Goal: Information Seeking & Learning: Find contact information

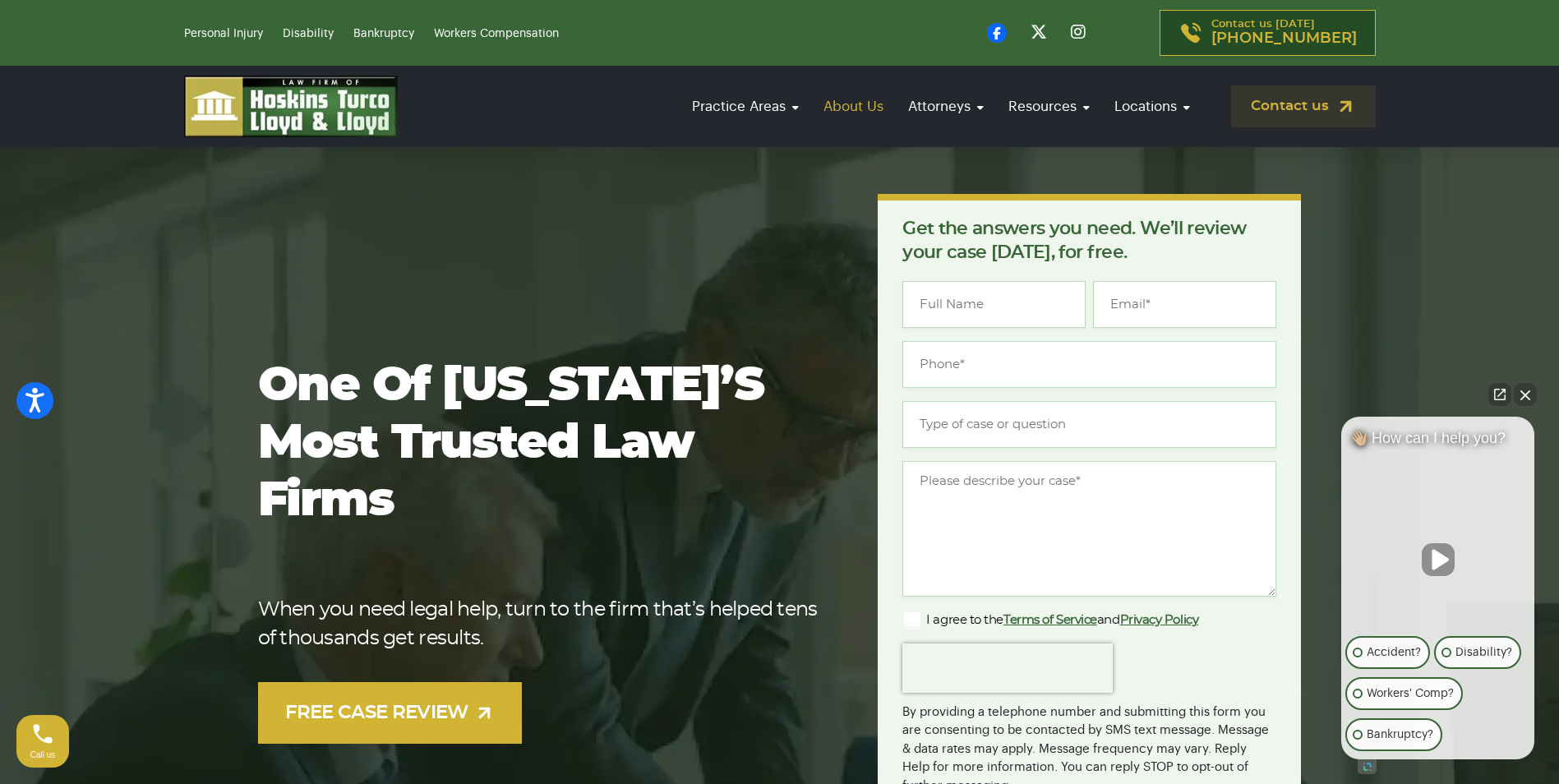
click at [847, 103] on link "About Us" at bounding box center [852, 107] width 76 height 47
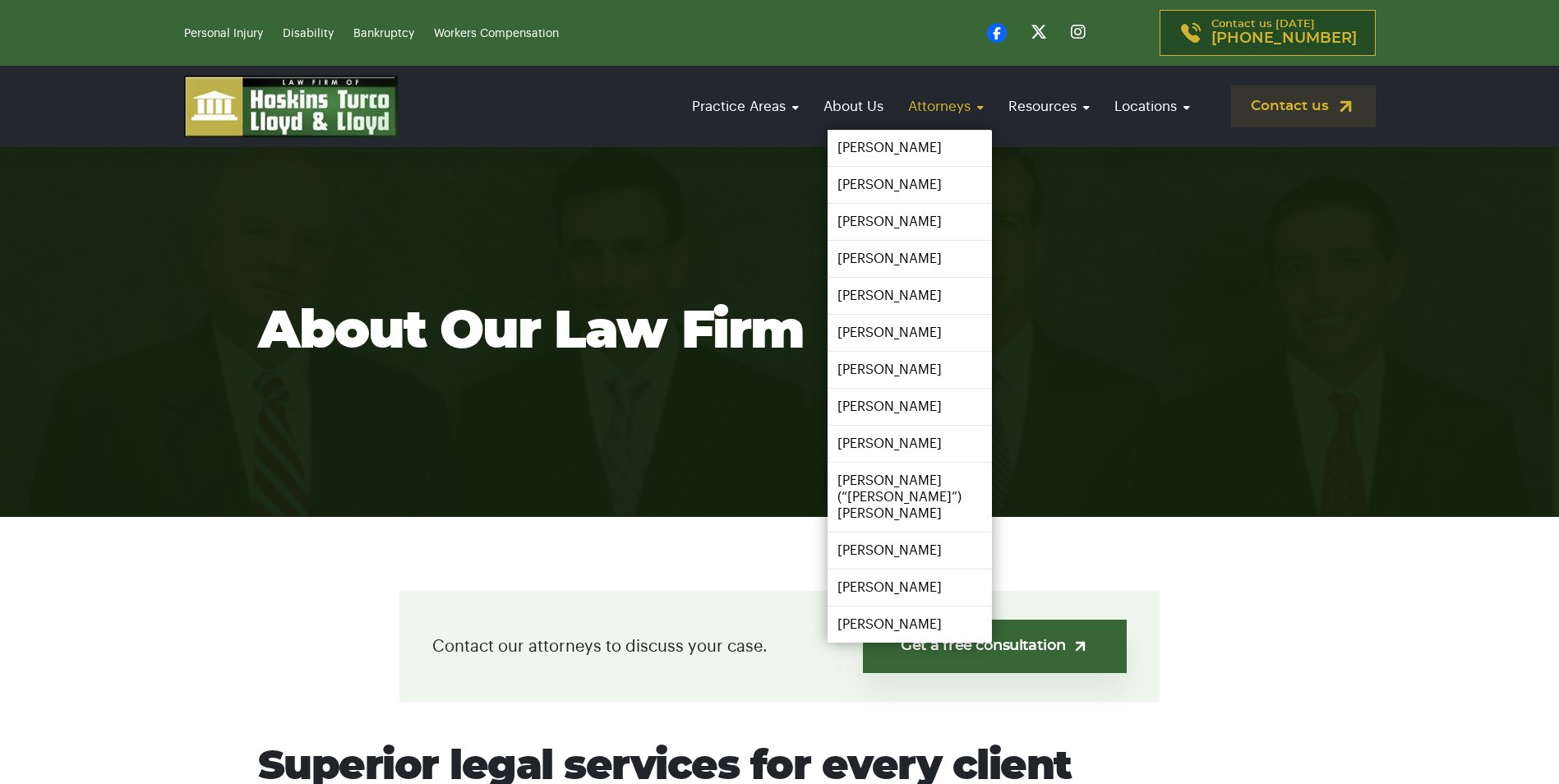
click at [913, 108] on link "Attorneys" at bounding box center [945, 107] width 92 height 47
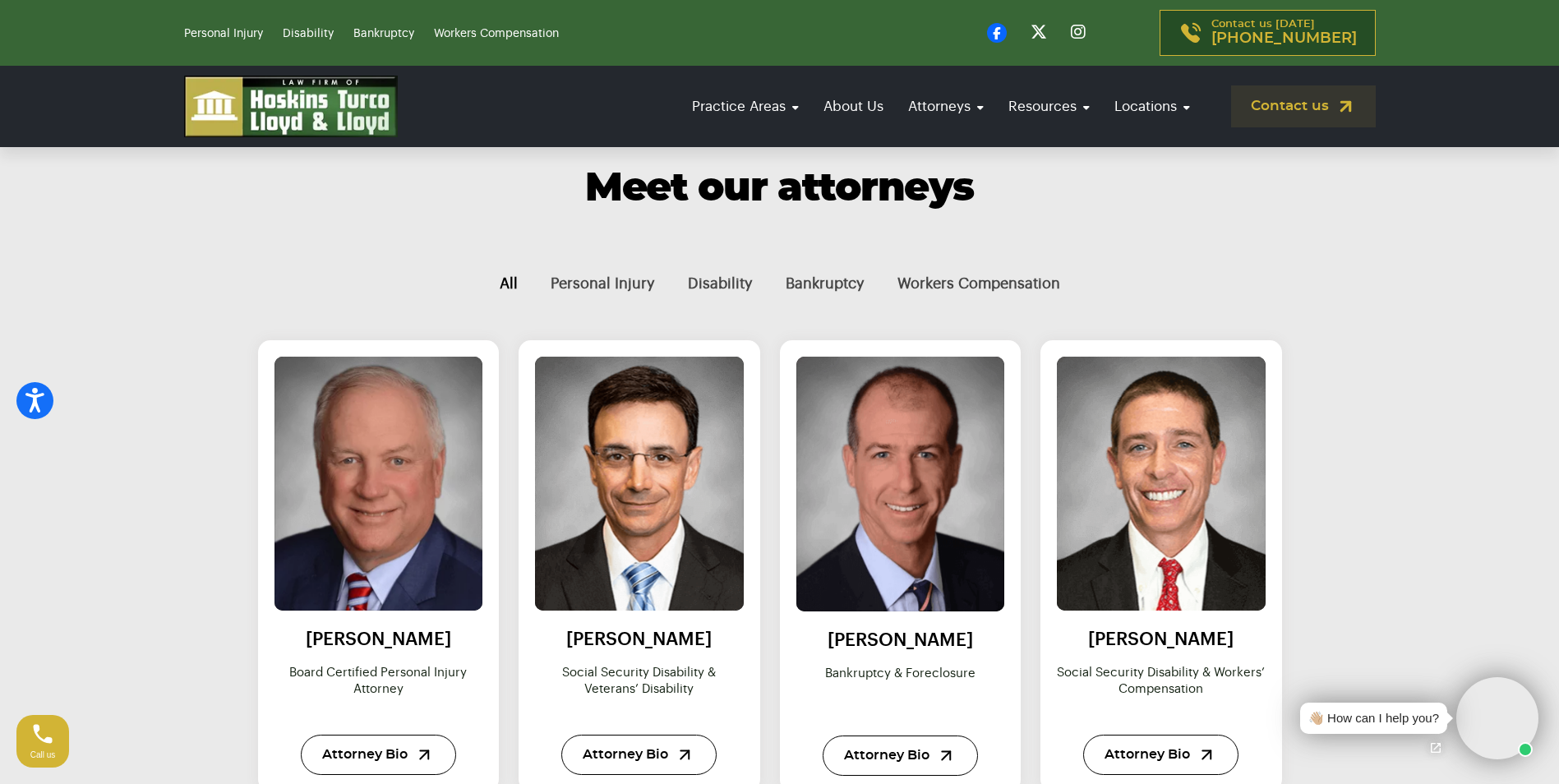
scroll to position [657, 0]
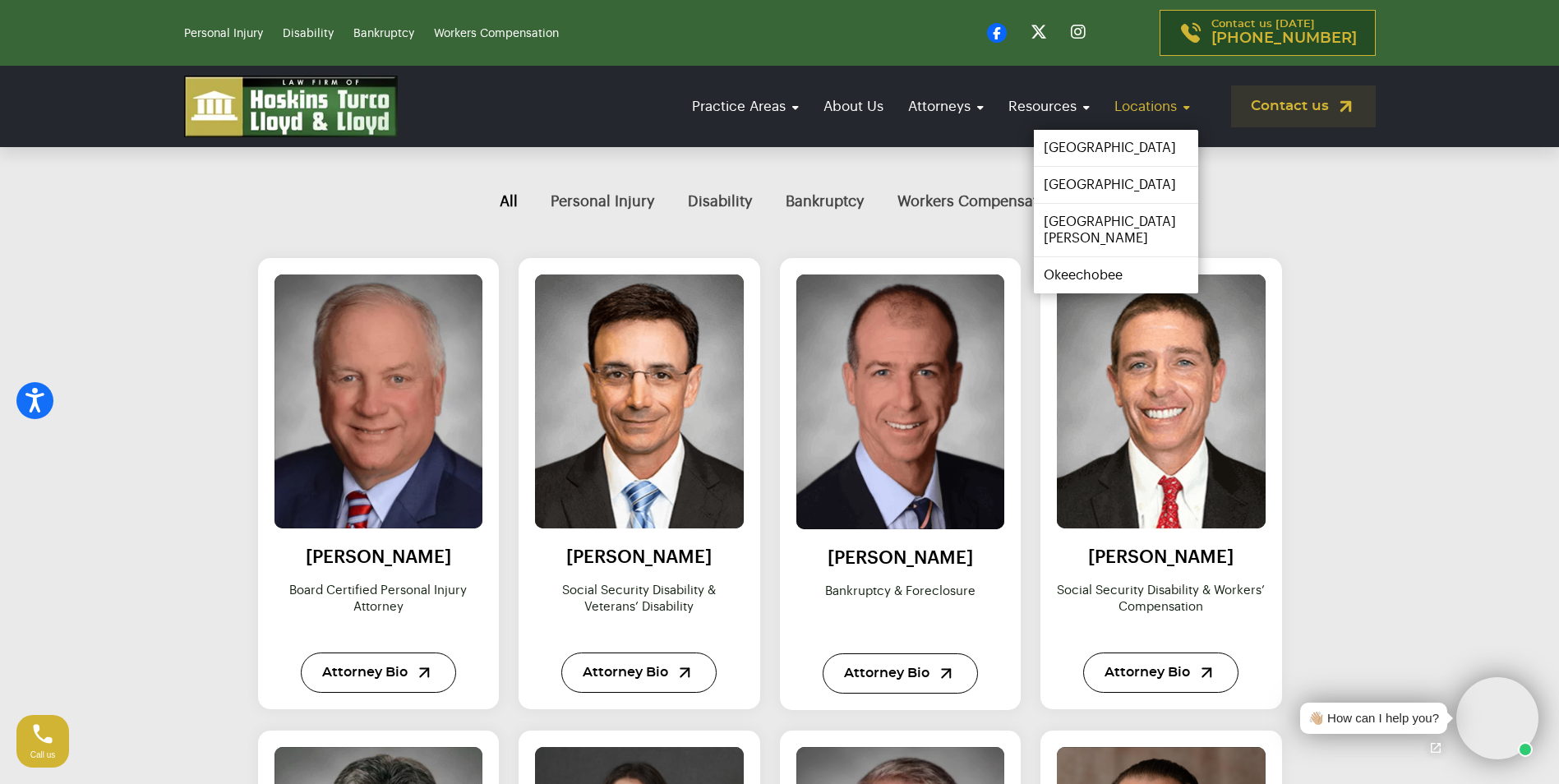
click at [1153, 118] on link "Locations" at bounding box center [1151, 107] width 92 height 47
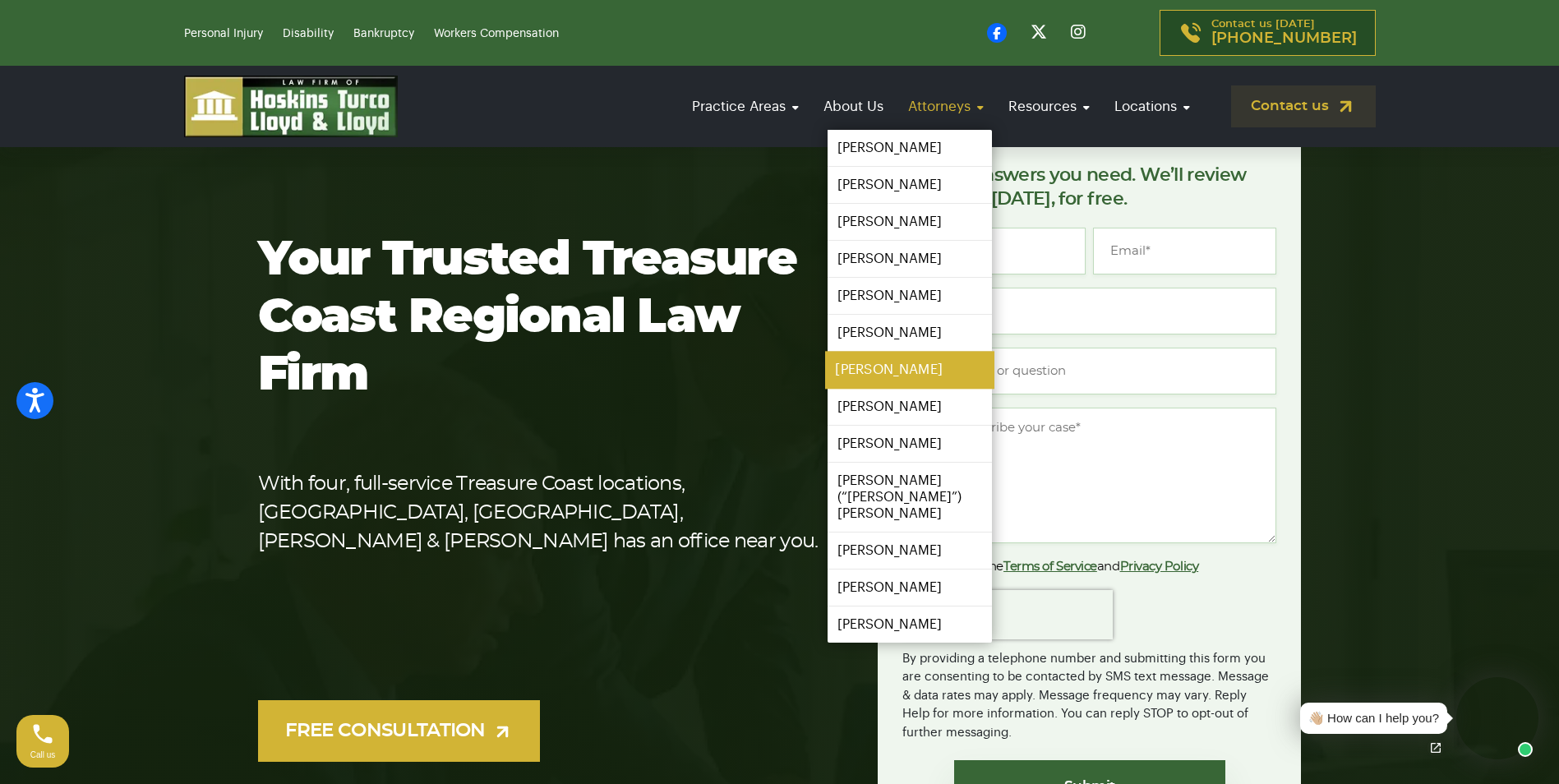
scroll to position [82, 0]
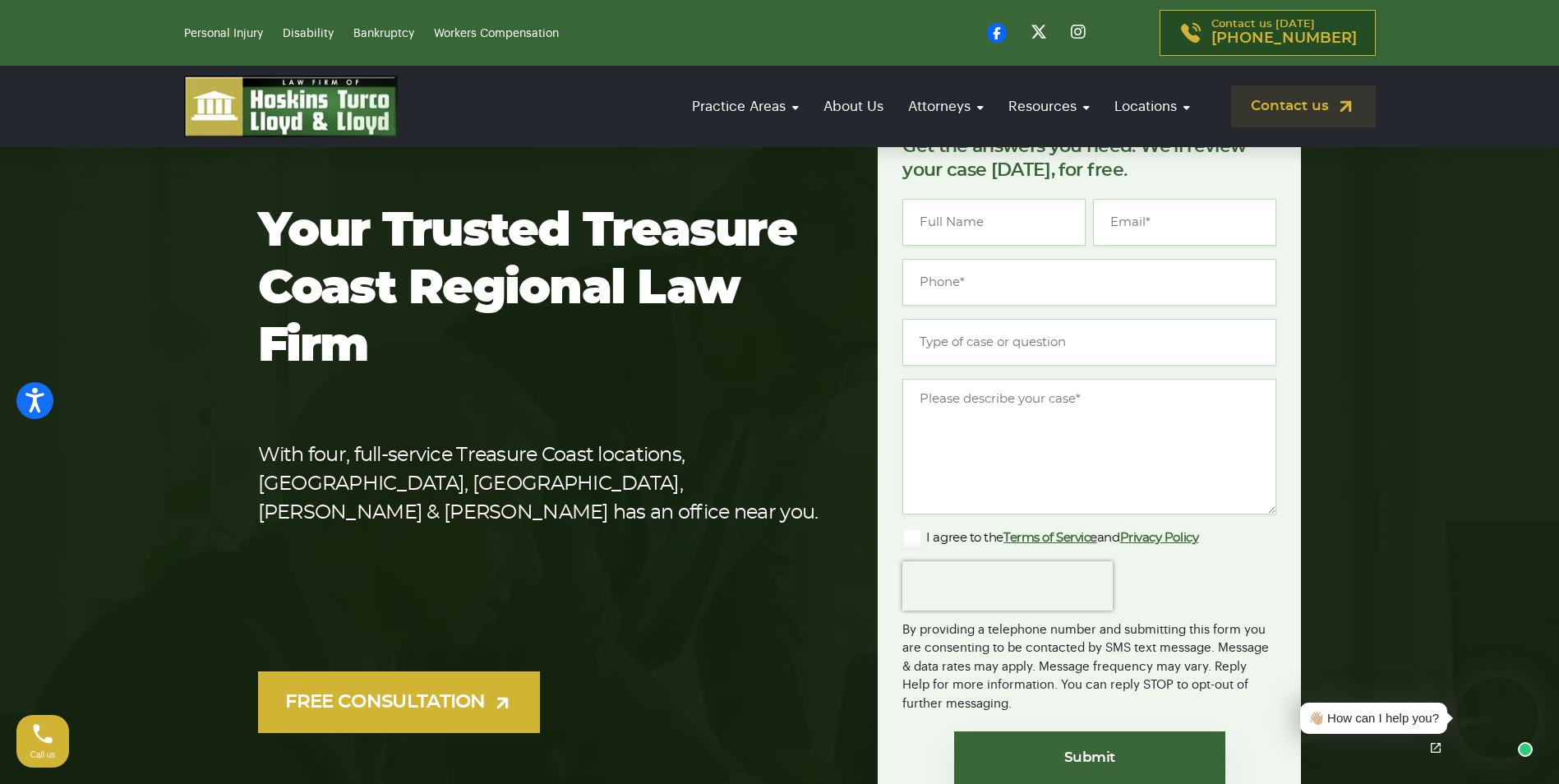
click at [1376, 365] on section "Your Trusted Treasure Coast Regional Law Firm With four, full-service Treasure …" at bounding box center [779, 467] width 1559 height 860
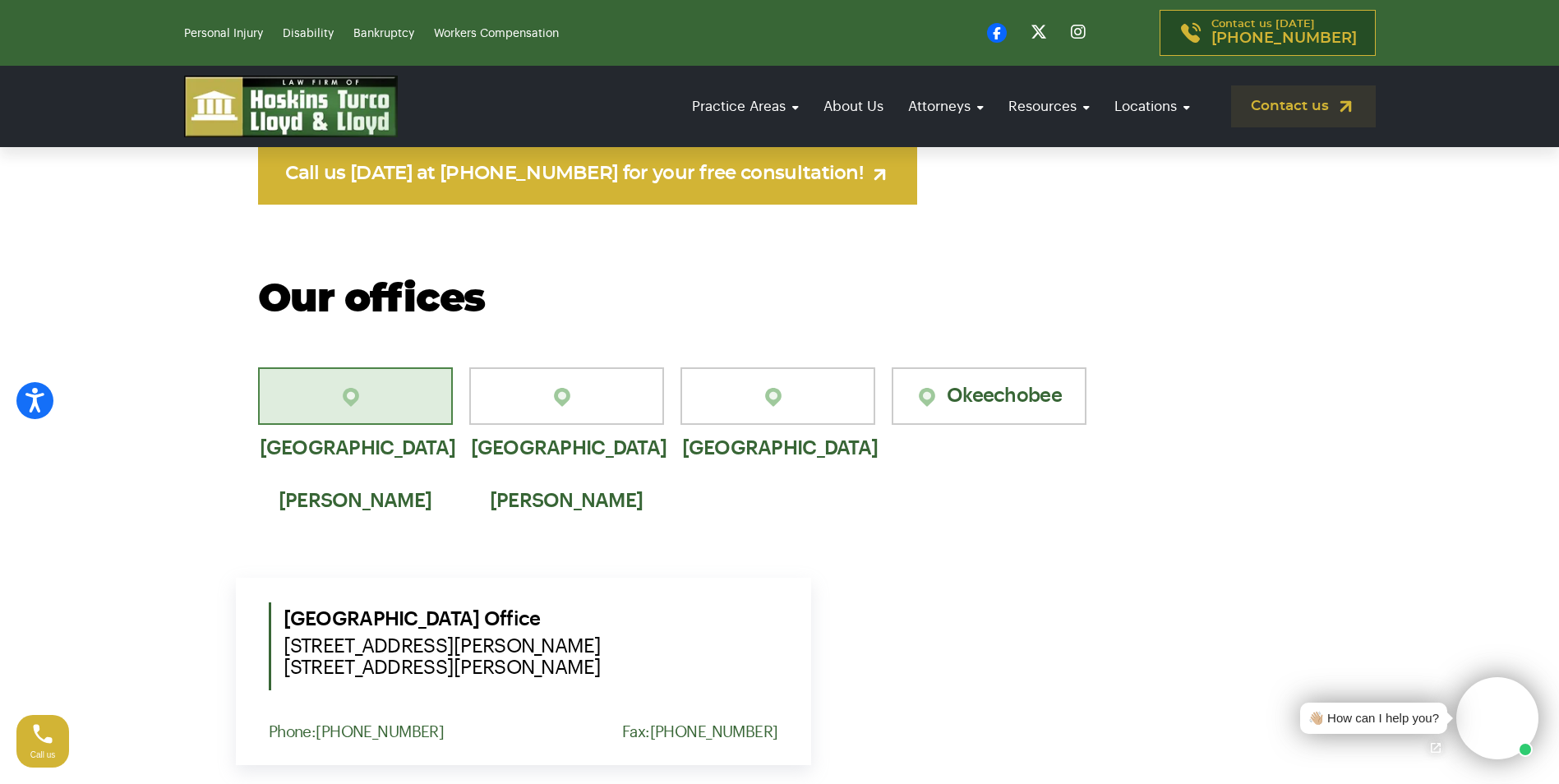
scroll to position [986, 0]
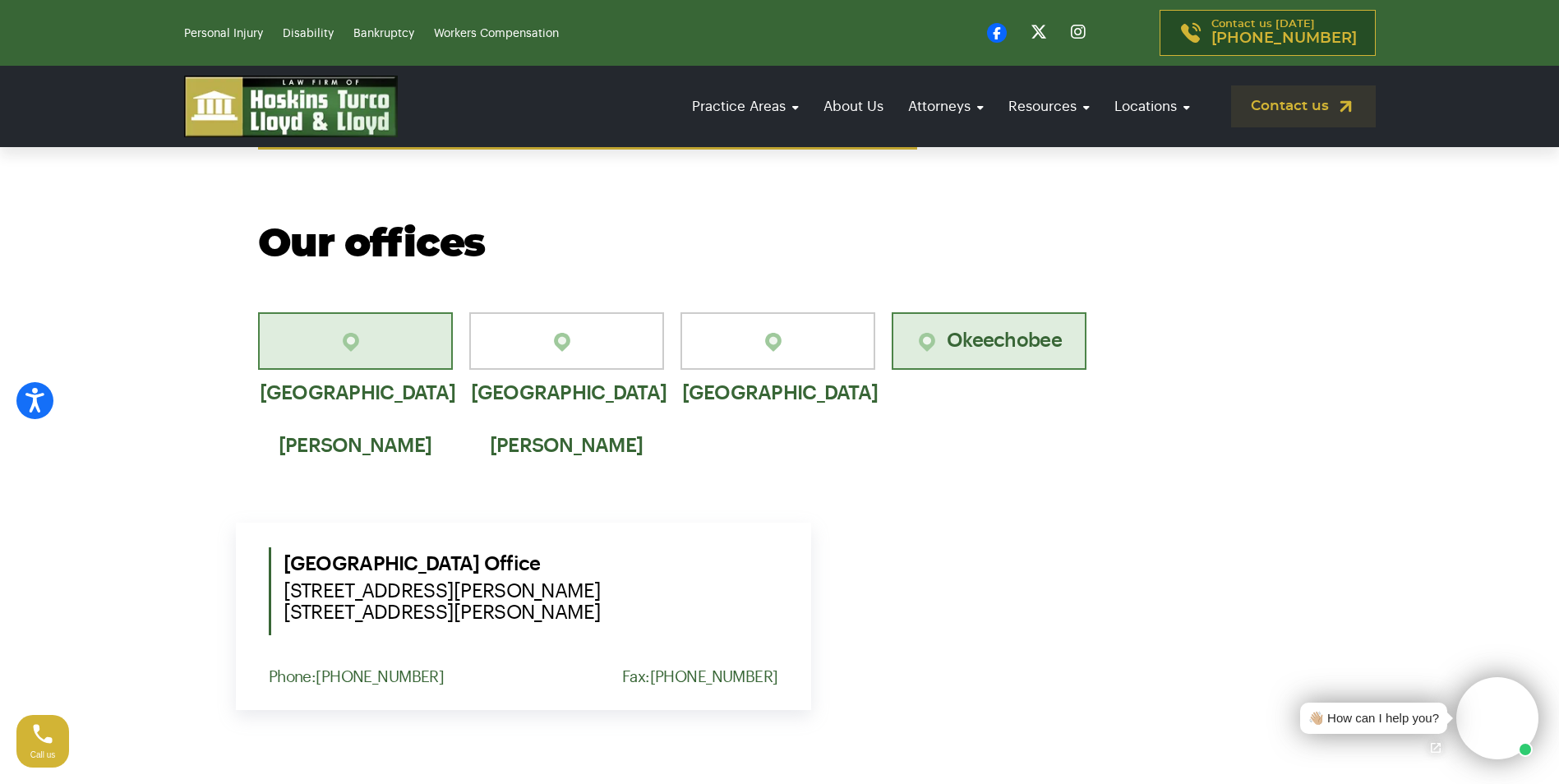
click at [1020, 330] on link "Okeechobee" at bounding box center [989, 341] width 195 height 58
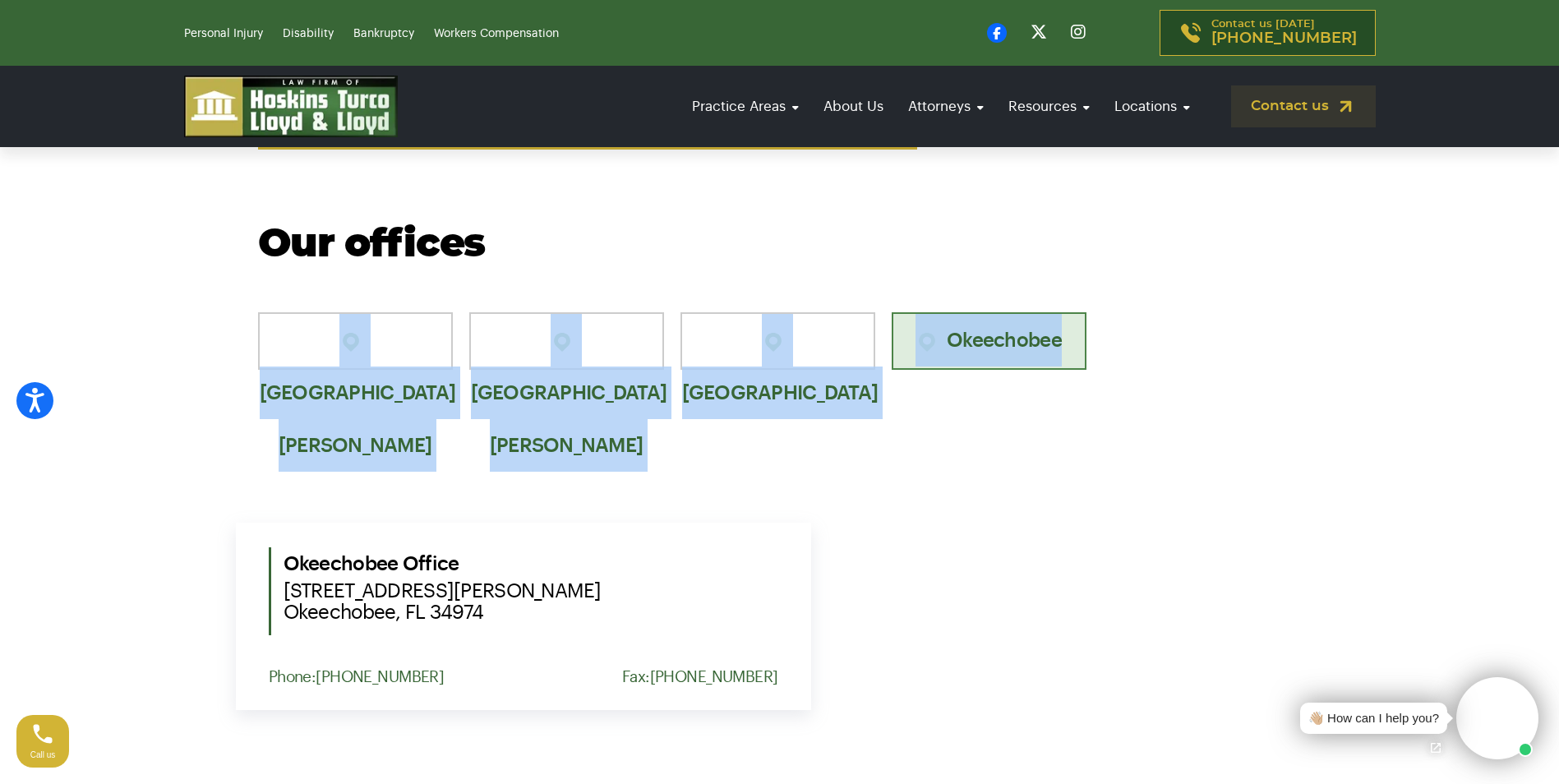
drag, startPoint x: 239, startPoint y: 300, endPoint x: 1073, endPoint y: 359, distance: 836.1
click at [1073, 359] on div "Our offices Port St. Lucie Fort Pierce Vero Beach Okeechobee Port St. Lucie Off…" at bounding box center [779, 653] width 1559 height 859
copy ul "Port St. Lucie Fort Pierce Vero Beach Okeechobee"
click at [160, 303] on div "Our offices Port St. Lucie Fort Pierce Vero Beach Okeechobee Port St. Lucie Off…" at bounding box center [779, 653] width 1559 height 859
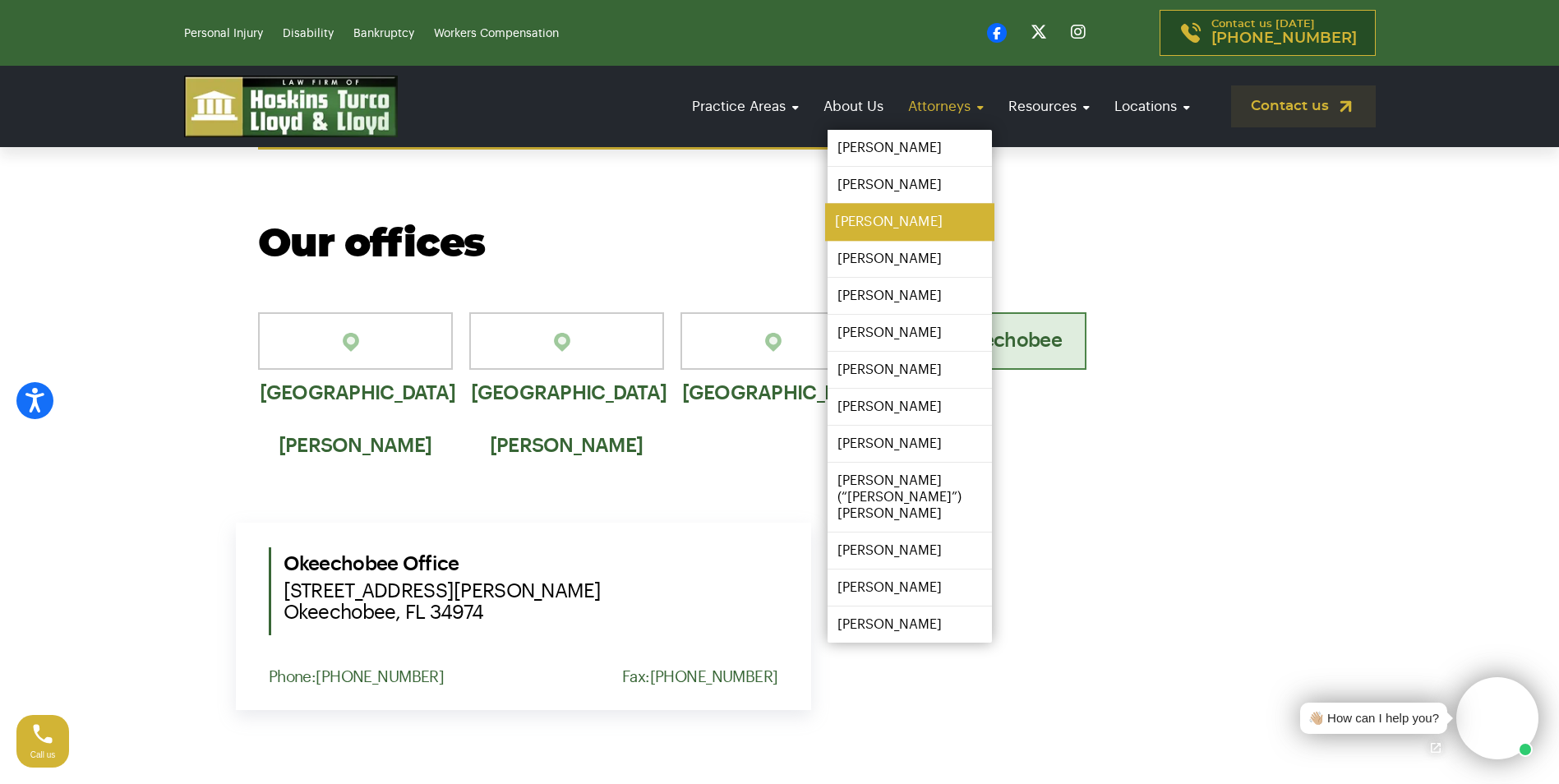
click at [930, 216] on link "[PERSON_NAME]" at bounding box center [910, 222] width 169 height 37
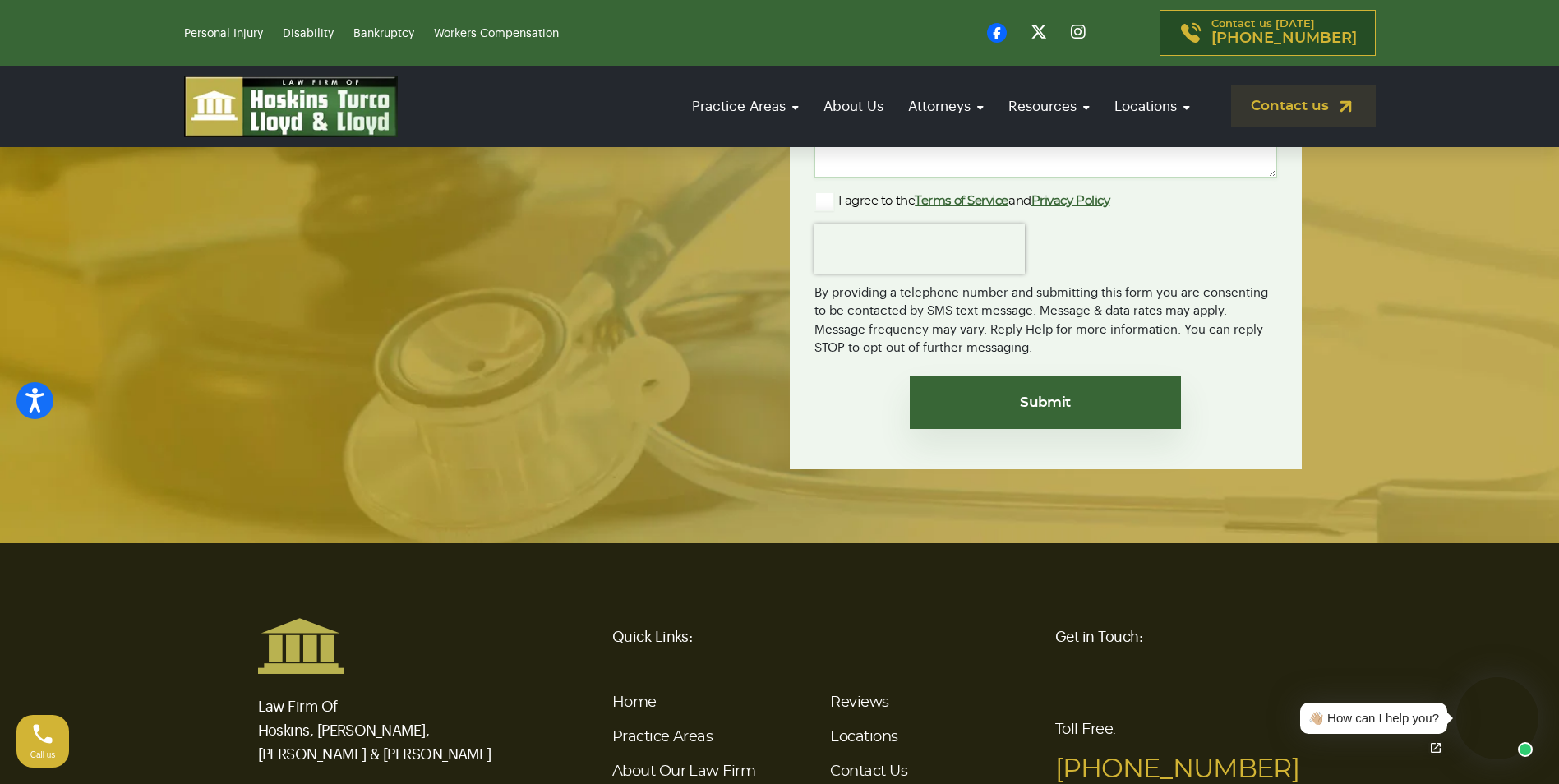
scroll to position [3519, 0]
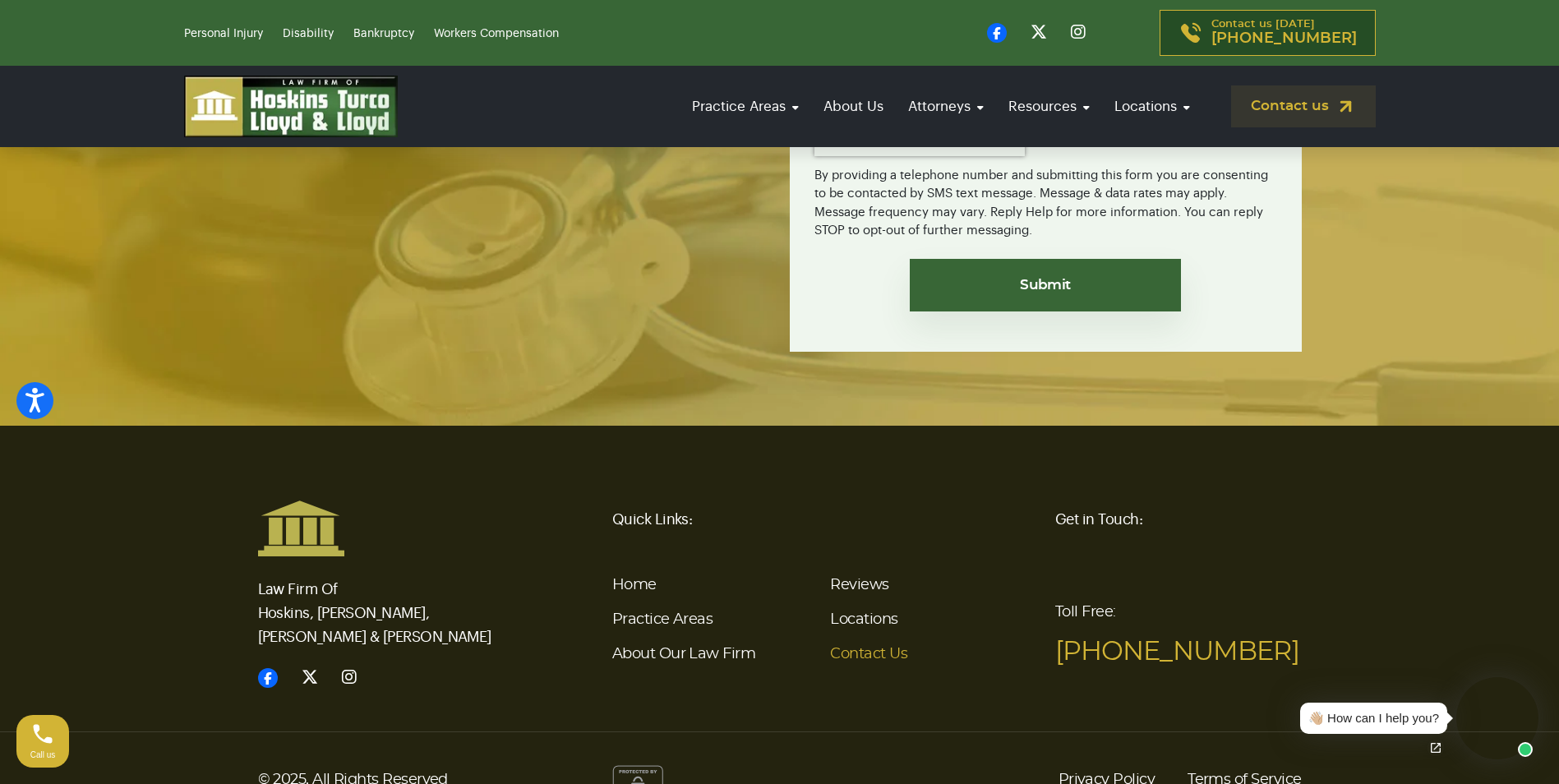
click at [878, 646] on link "Contact Us" at bounding box center [868, 653] width 77 height 15
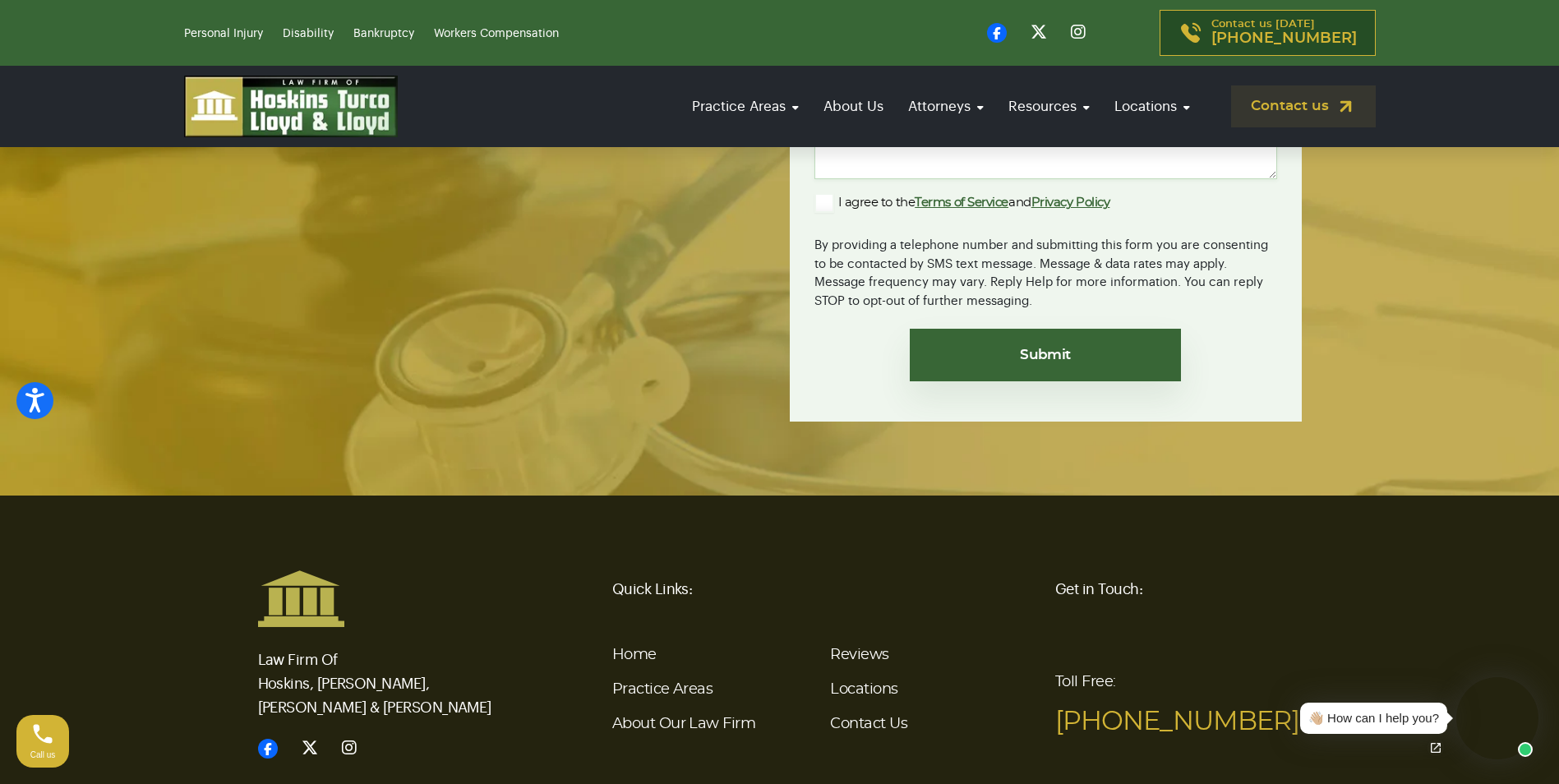
scroll to position [3840, 0]
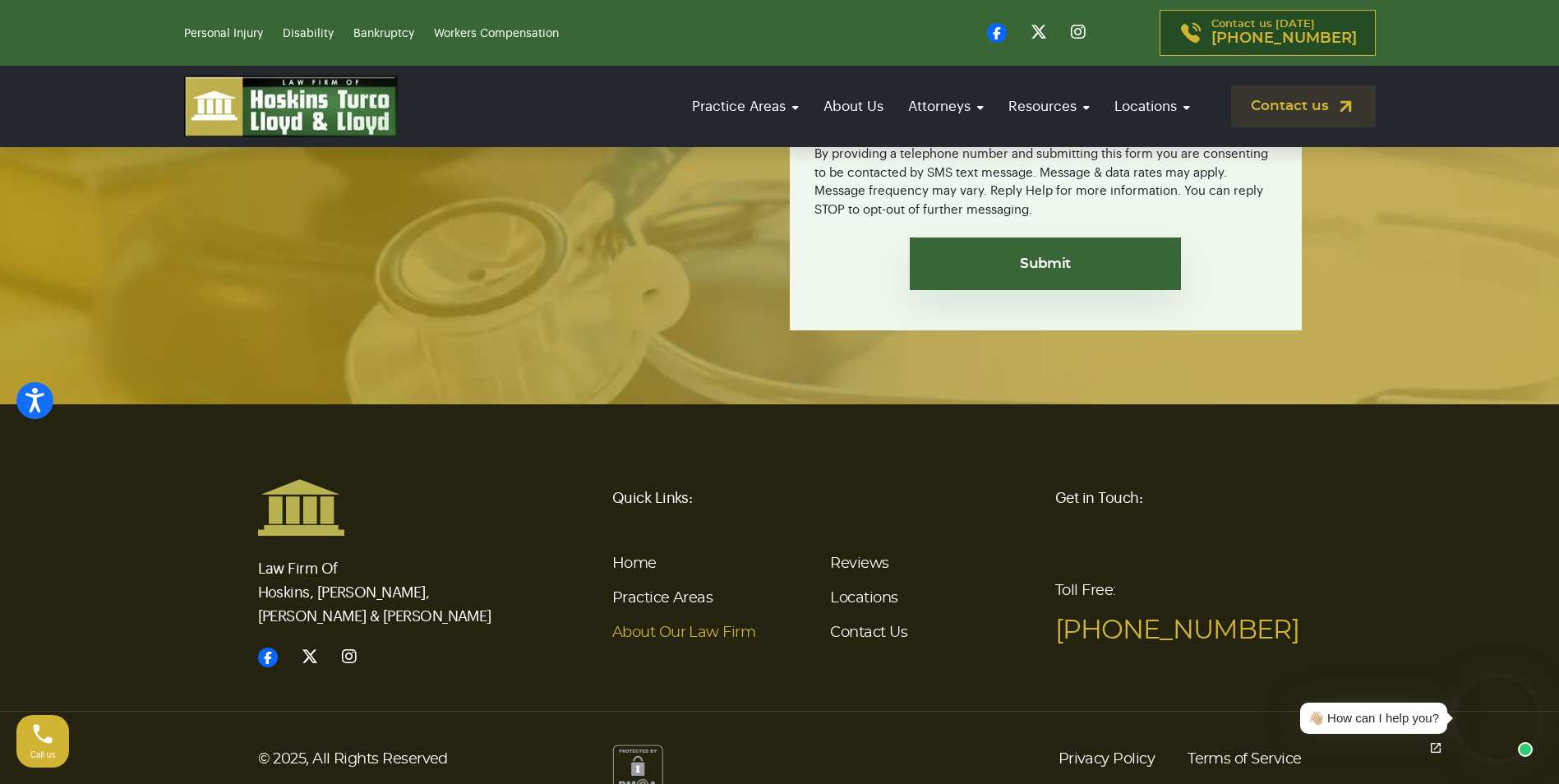
click at [645, 625] on link "About Our Law Firm" at bounding box center [684, 632] width 143 height 15
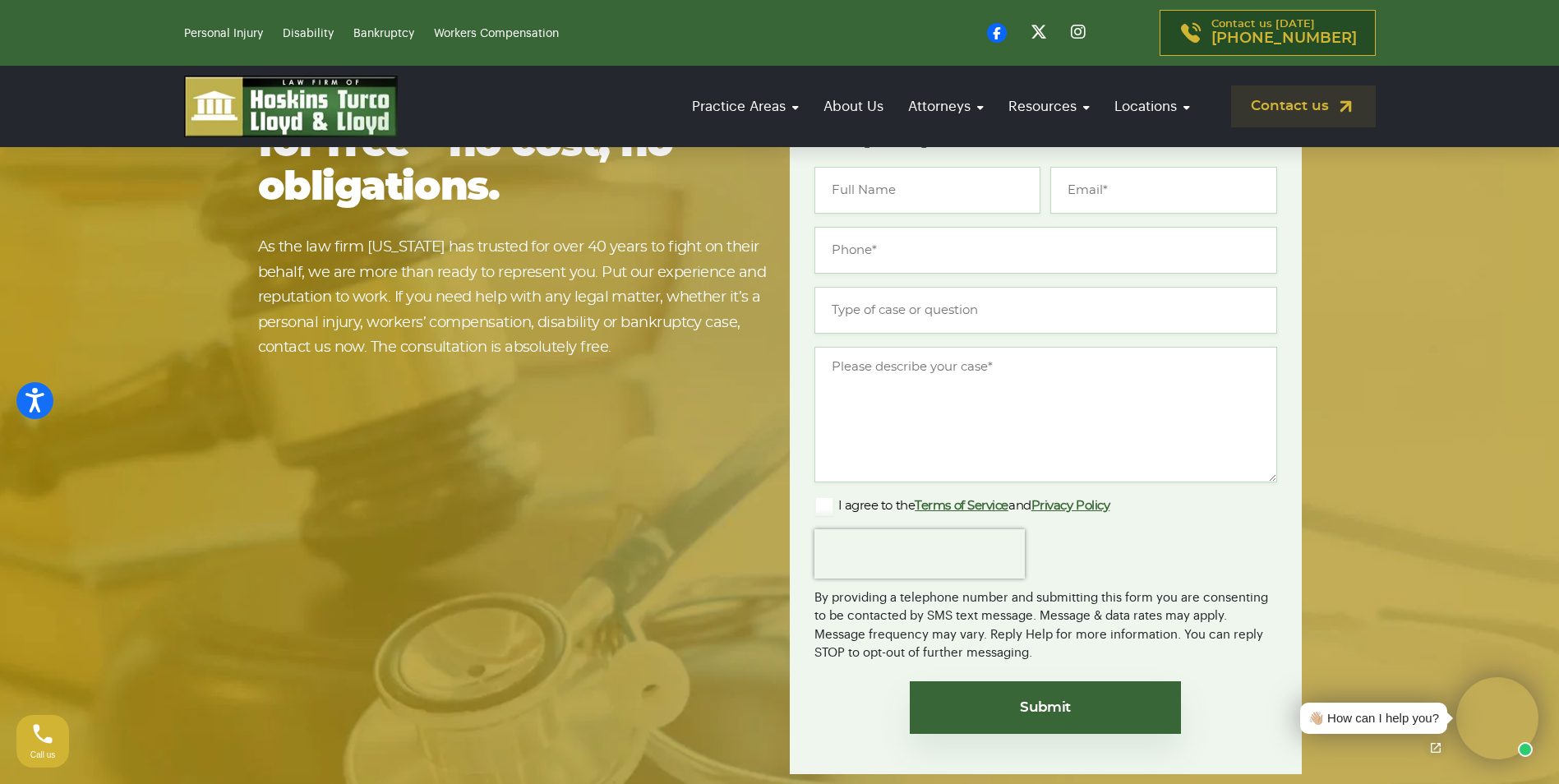
scroll to position [4556, 0]
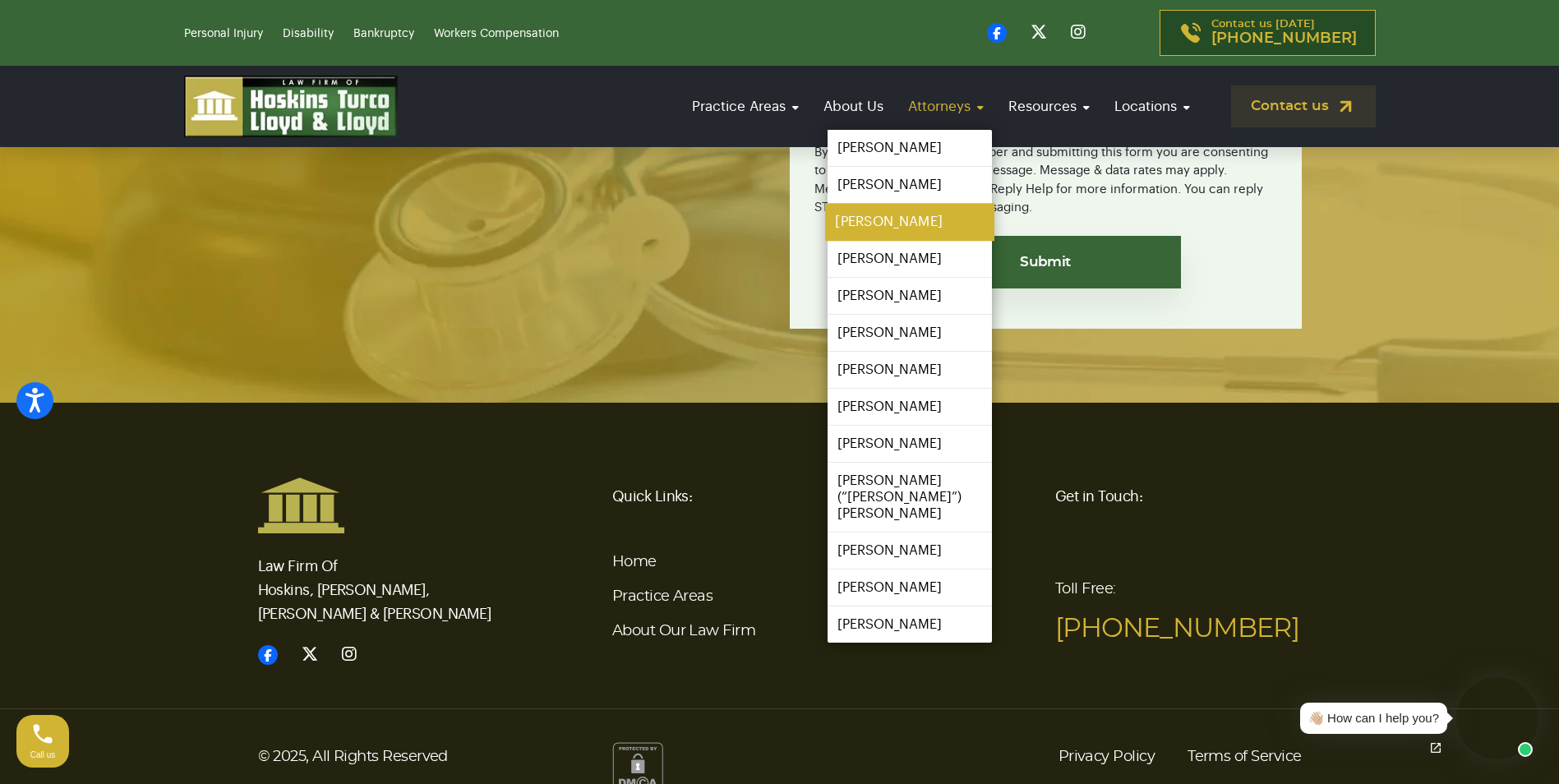
click at [909, 234] on link "[PERSON_NAME]" at bounding box center [910, 222] width 169 height 37
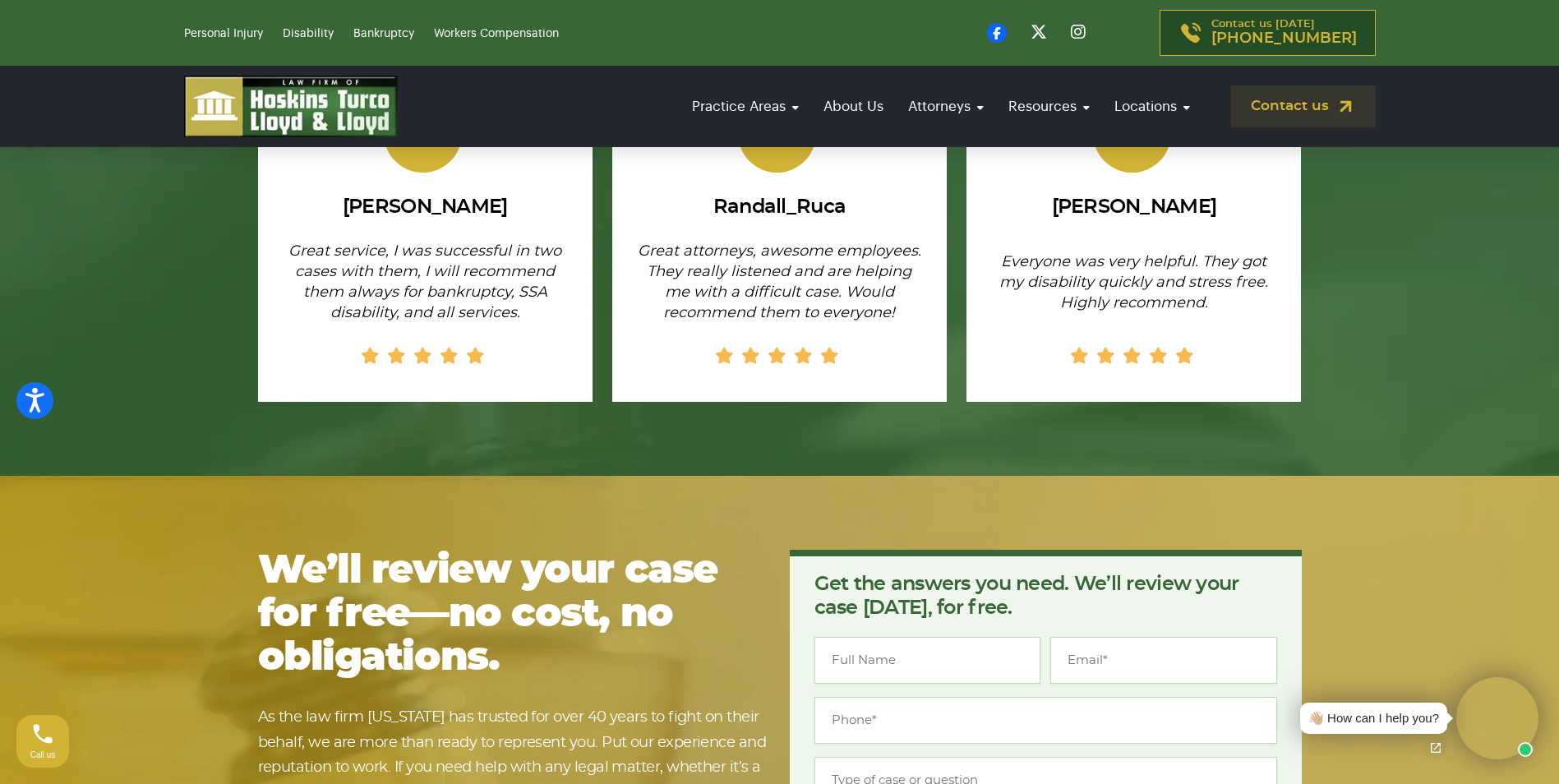
scroll to position [2629, 0]
